Goal: Task Accomplishment & Management: Manage account settings

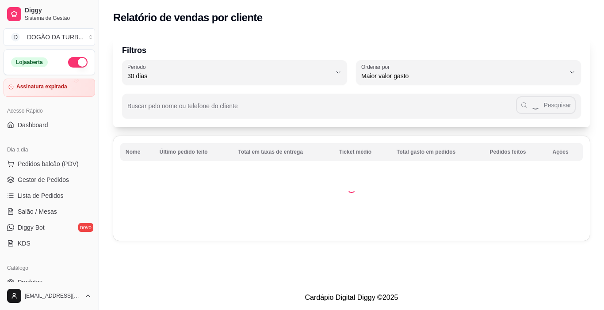
select select "30"
select select "HIGHEST_TOTAL_SPENT_WITH_ORDERS"
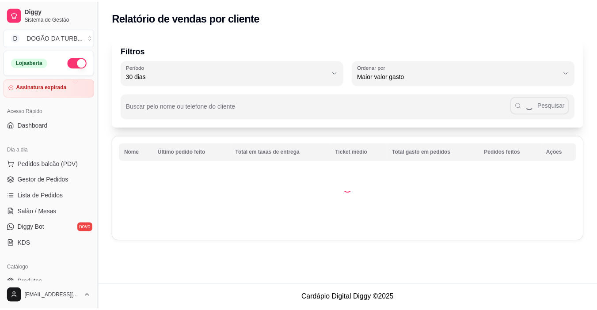
scroll to position [177, 0]
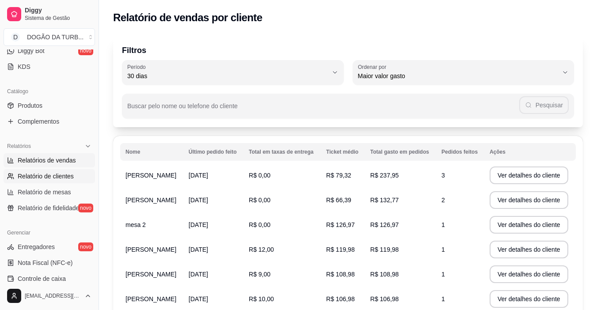
click at [65, 159] on span "Relatórios de vendas" at bounding box center [47, 160] width 58 height 9
select select "ALL"
select select "0"
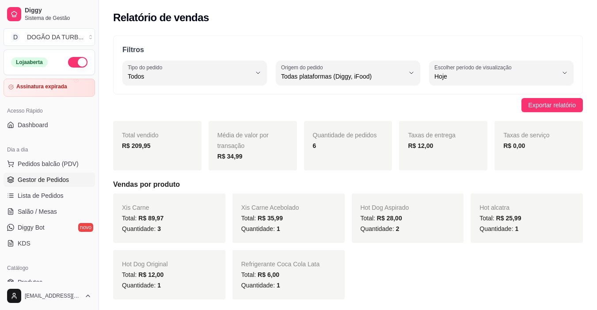
click at [48, 181] on span "Gestor de Pedidos" at bounding box center [43, 179] width 51 height 9
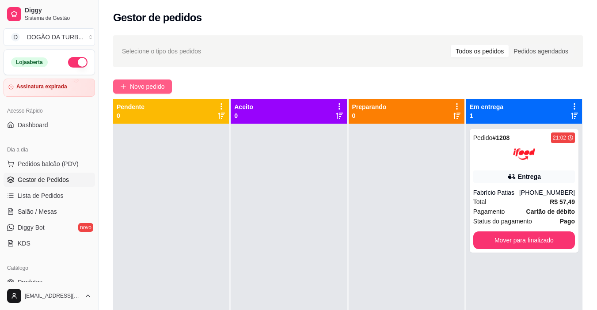
click at [146, 85] on span "Novo pedido" at bounding box center [147, 87] width 35 height 10
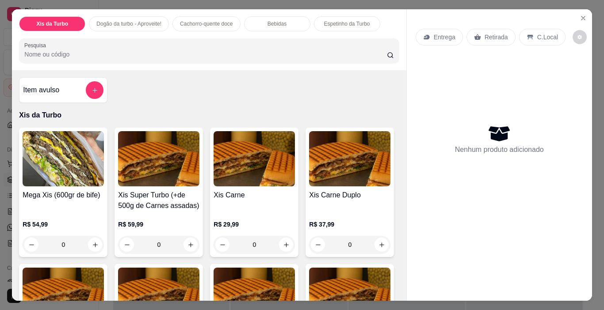
click at [262, 162] on img at bounding box center [254, 158] width 81 height 55
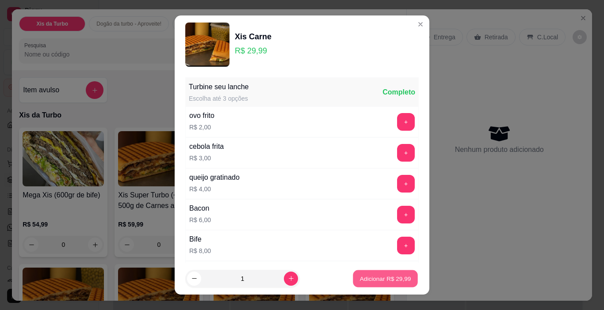
click at [388, 279] on p "Adicionar R$ 29,99" at bounding box center [385, 279] width 51 height 8
type input "1"
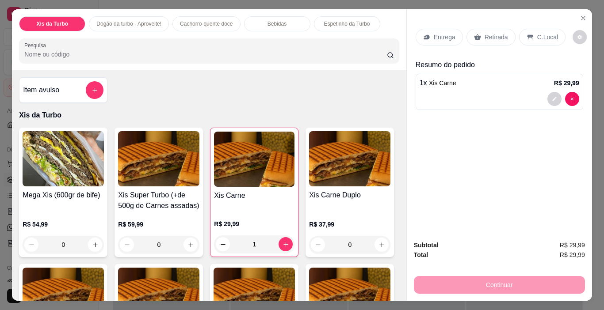
click at [466, 34] on div "Retirada" at bounding box center [490, 37] width 49 height 17
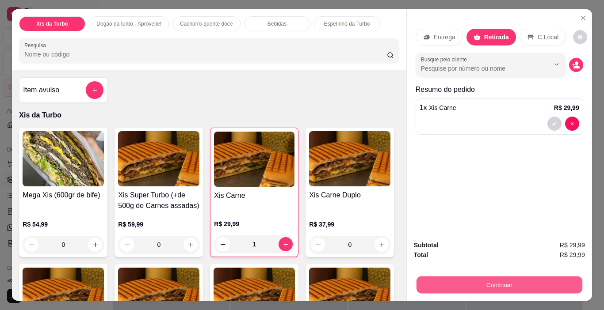
click at [493, 283] on button "Continuar" at bounding box center [499, 285] width 166 height 17
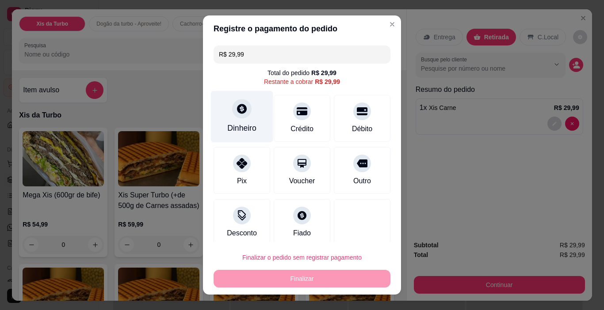
click at [242, 113] on div at bounding box center [241, 108] width 19 height 19
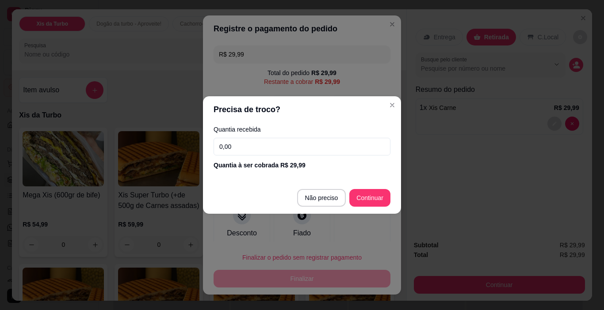
drag, startPoint x: 245, startPoint y: 152, endPoint x: 201, endPoint y: 152, distance: 44.2
click at [202, 152] on div "Precisa de troco? Quantia recebida 0,00 Quantia à ser cobrada R$ 29,99 Não prec…" at bounding box center [302, 155] width 604 height 310
type input "R$ 0,00"
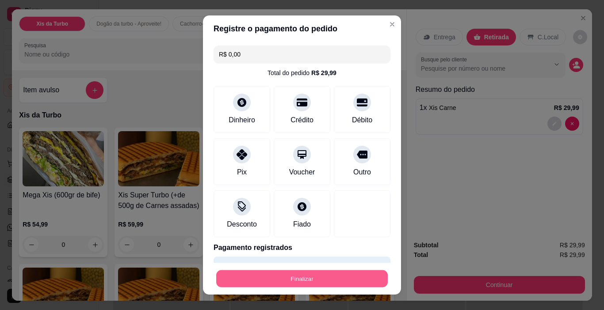
click at [346, 273] on button "Finalizar" at bounding box center [302, 279] width 172 height 17
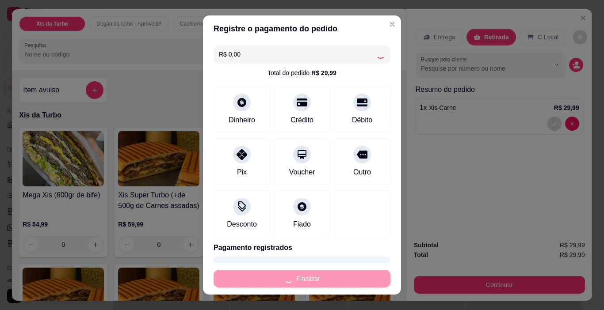
type input "0"
type input "-R$ 29,99"
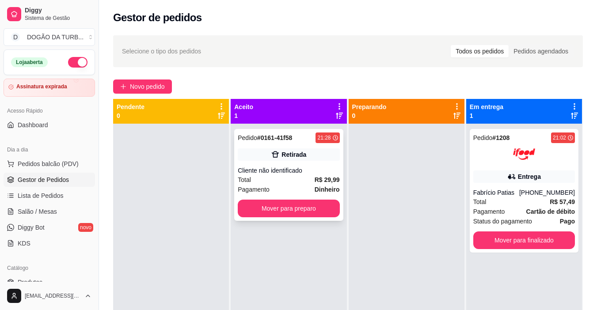
click at [282, 154] on div "Retirada" at bounding box center [294, 154] width 25 height 9
click at [319, 157] on div "Retirada" at bounding box center [289, 155] width 102 height 12
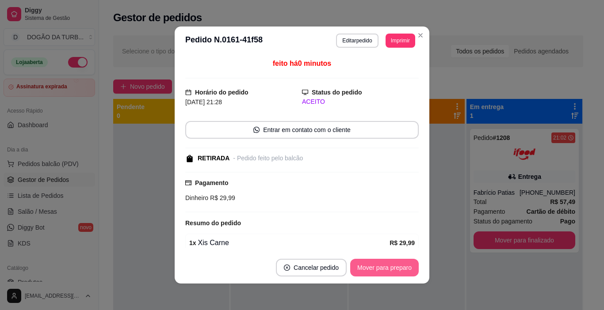
click at [393, 267] on button "Mover para preparo" at bounding box center [384, 268] width 69 height 18
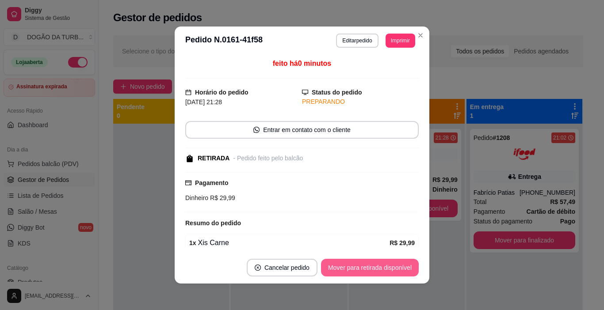
click at [405, 272] on button "Mover para retirada disponível" at bounding box center [370, 268] width 98 height 18
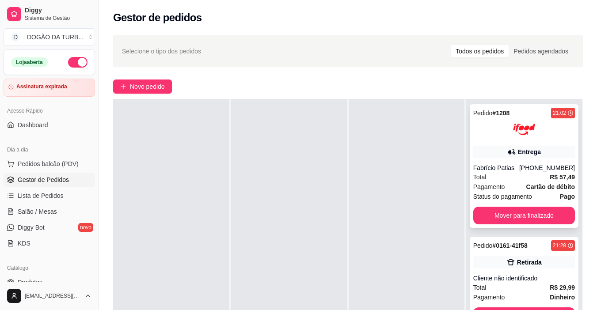
scroll to position [88, 0]
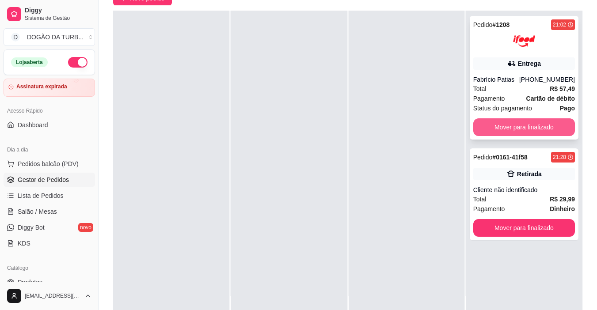
click at [541, 124] on button "Mover para finalizado" at bounding box center [524, 127] width 102 height 18
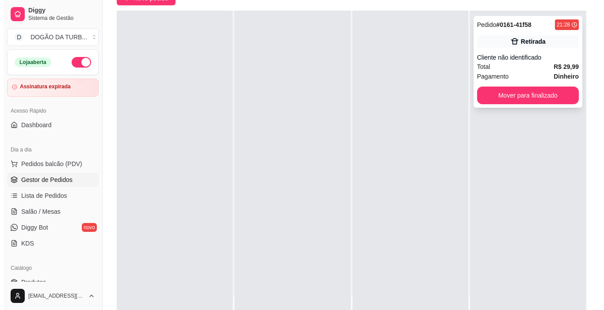
scroll to position [0, 0]
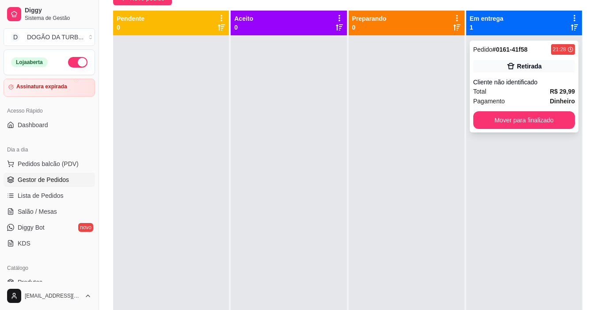
click at [511, 78] on div "Cliente não identificado" at bounding box center [524, 82] width 102 height 9
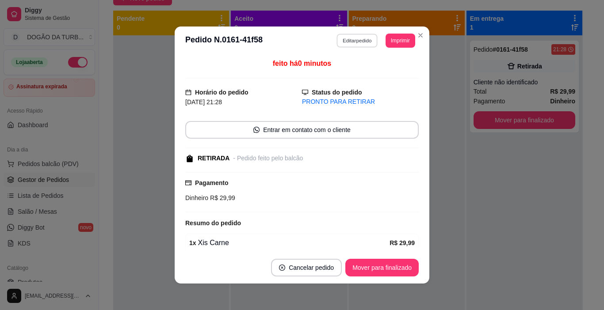
click at [357, 37] on button "Editar pedido" at bounding box center [357, 41] width 41 height 14
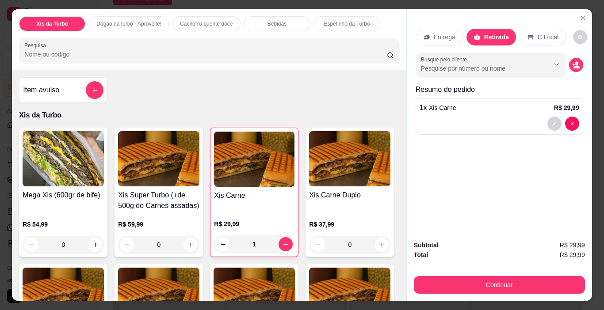
scroll to position [22, 0]
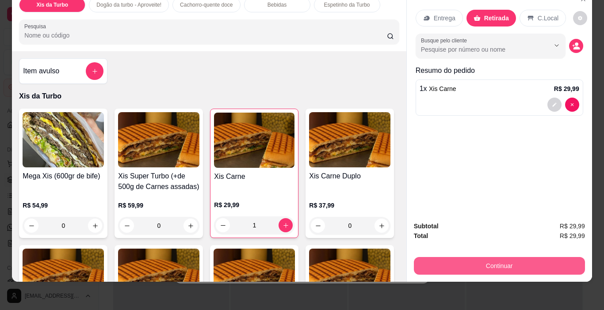
click at [510, 259] on button "Continuar" at bounding box center [499, 266] width 171 height 18
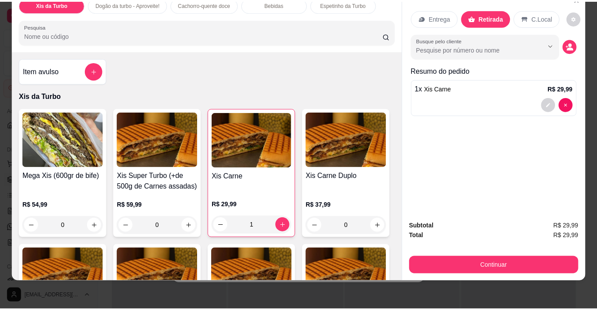
scroll to position [0, 0]
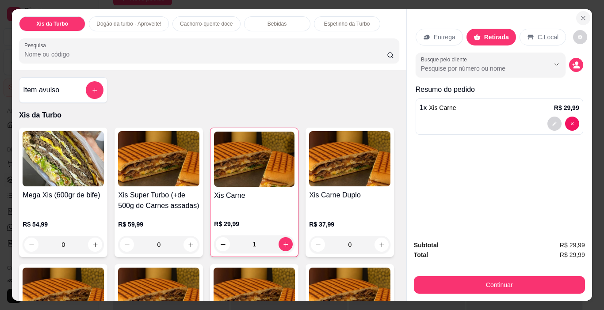
click at [581, 16] on icon "Close" at bounding box center [583, 18] width 4 height 4
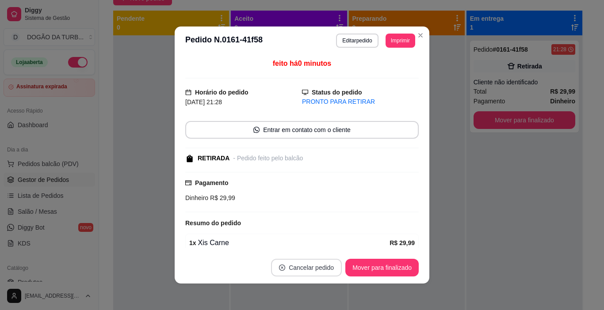
click at [315, 271] on button "Cancelar pedido" at bounding box center [306, 268] width 71 height 18
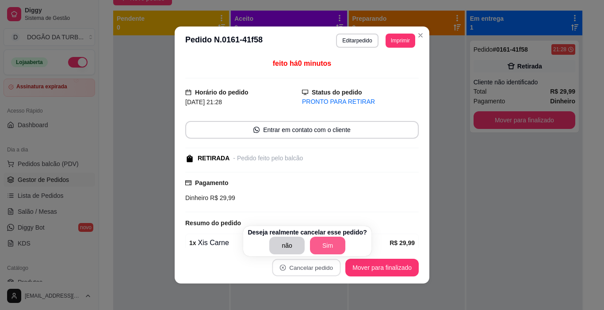
click at [320, 242] on button "Sim" at bounding box center [327, 246] width 35 height 18
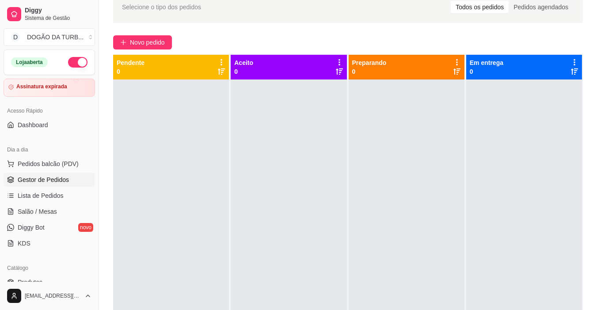
scroll to position [133, 0]
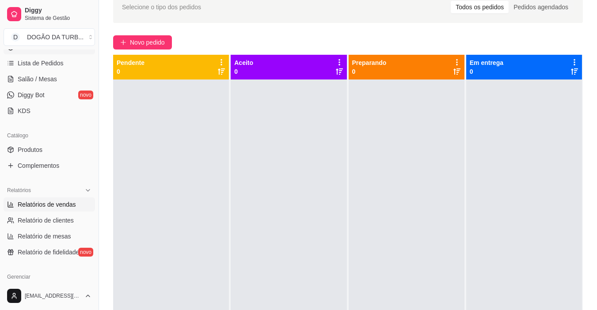
click at [53, 203] on span "Relatórios de vendas" at bounding box center [47, 204] width 58 height 9
select select "ALL"
select select "0"
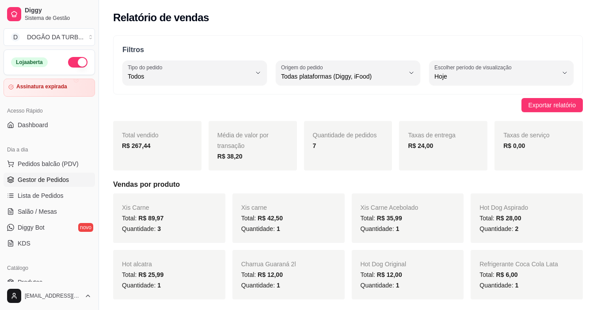
click at [47, 175] on link "Gestor de Pedidos" at bounding box center [50, 180] width 92 height 14
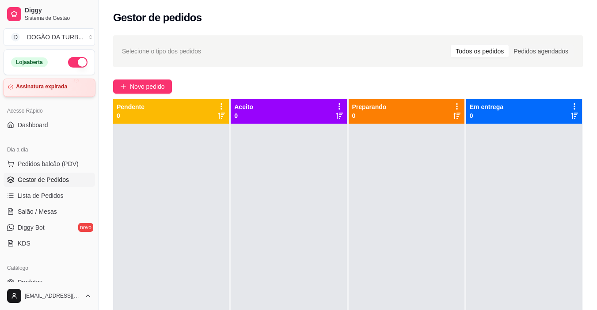
click at [63, 88] on article "Assinatura expirada" at bounding box center [41, 87] width 51 height 7
